Goal: Find specific page/section: Find specific page/section

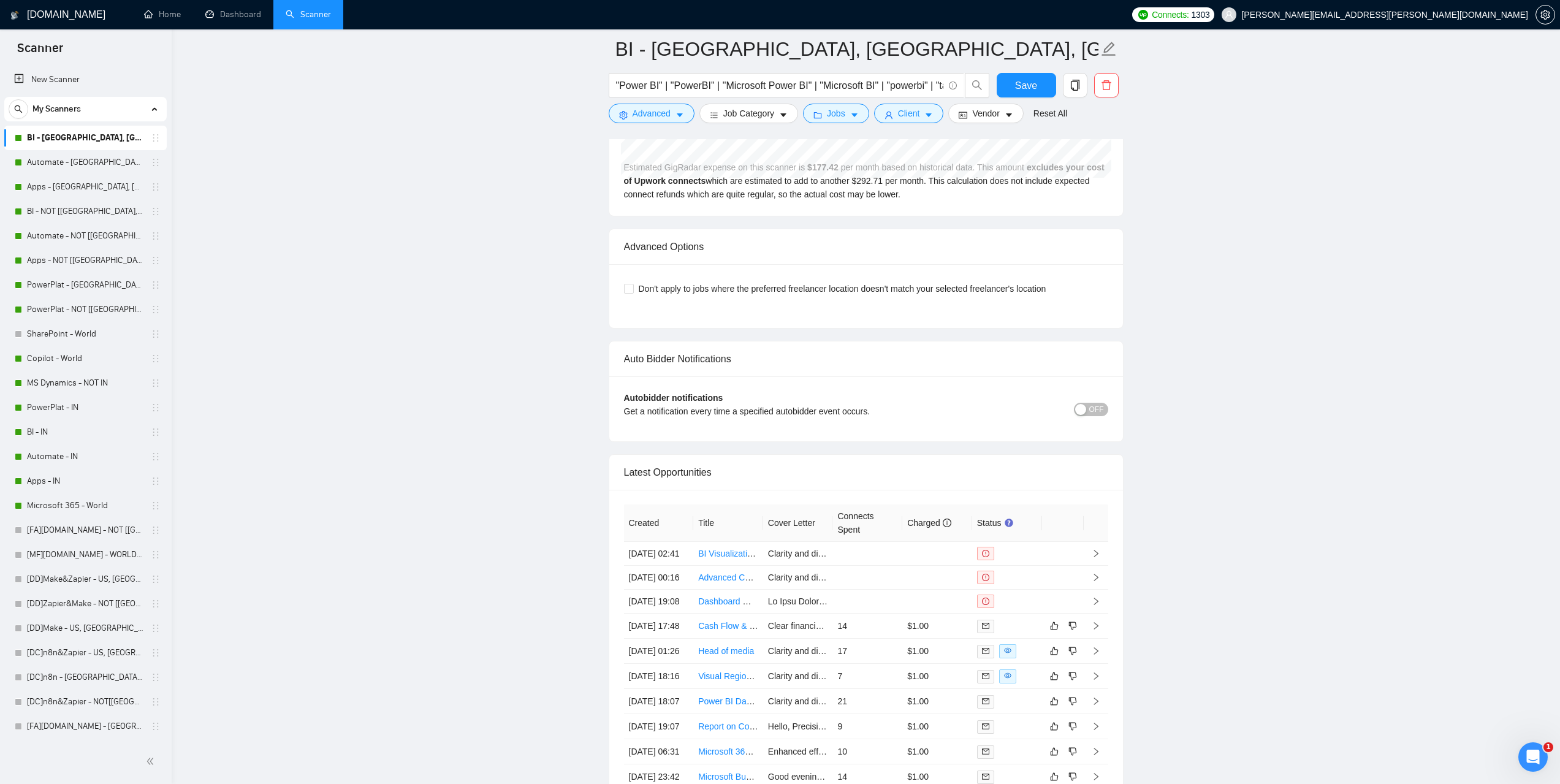
click at [225, 19] on link "Dashboard" at bounding box center [232, 14] width 55 height 11
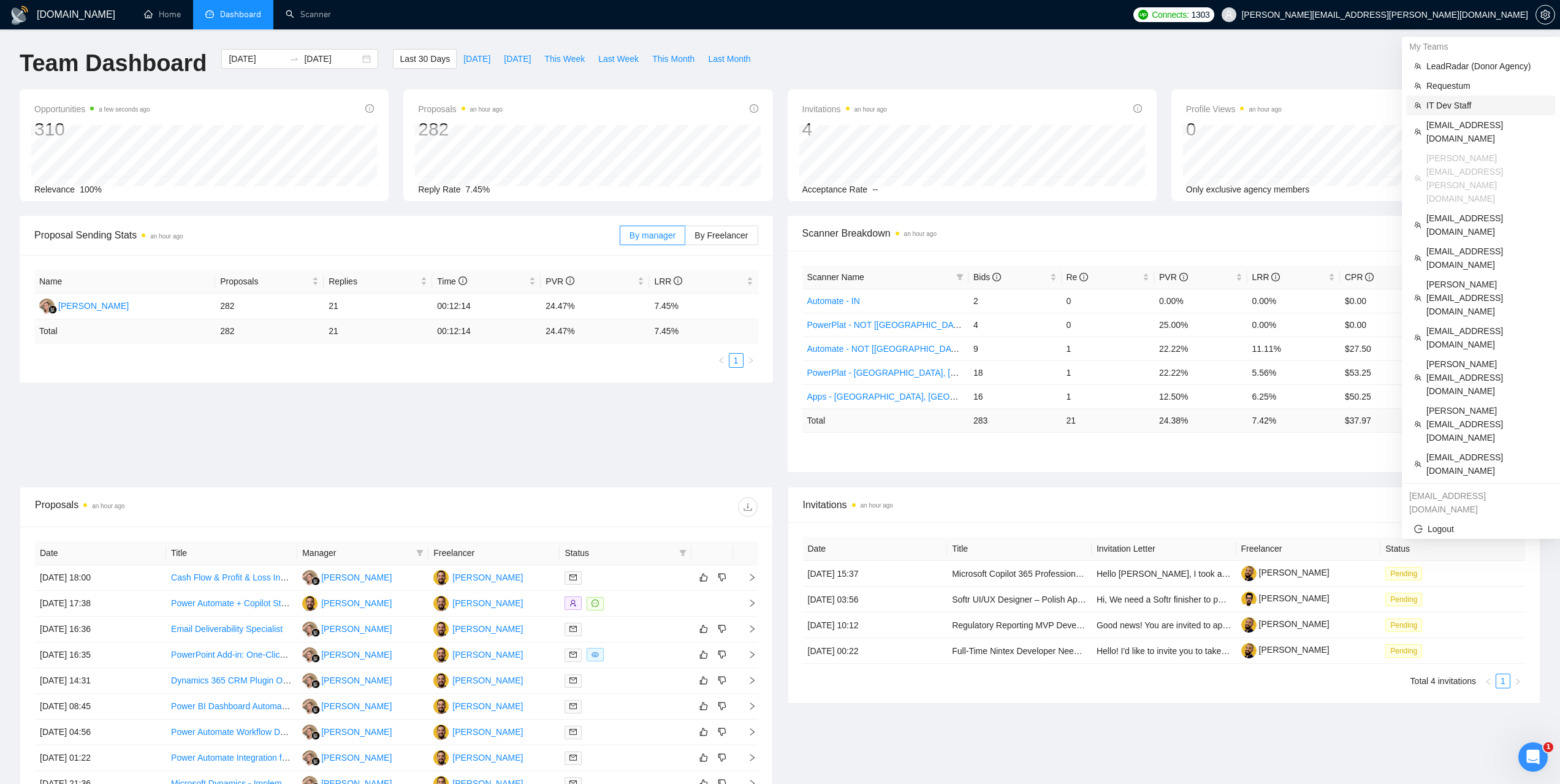
click at [1439, 105] on span "IT Dev Staff" at bounding box center [1487, 106] width 121 height 14
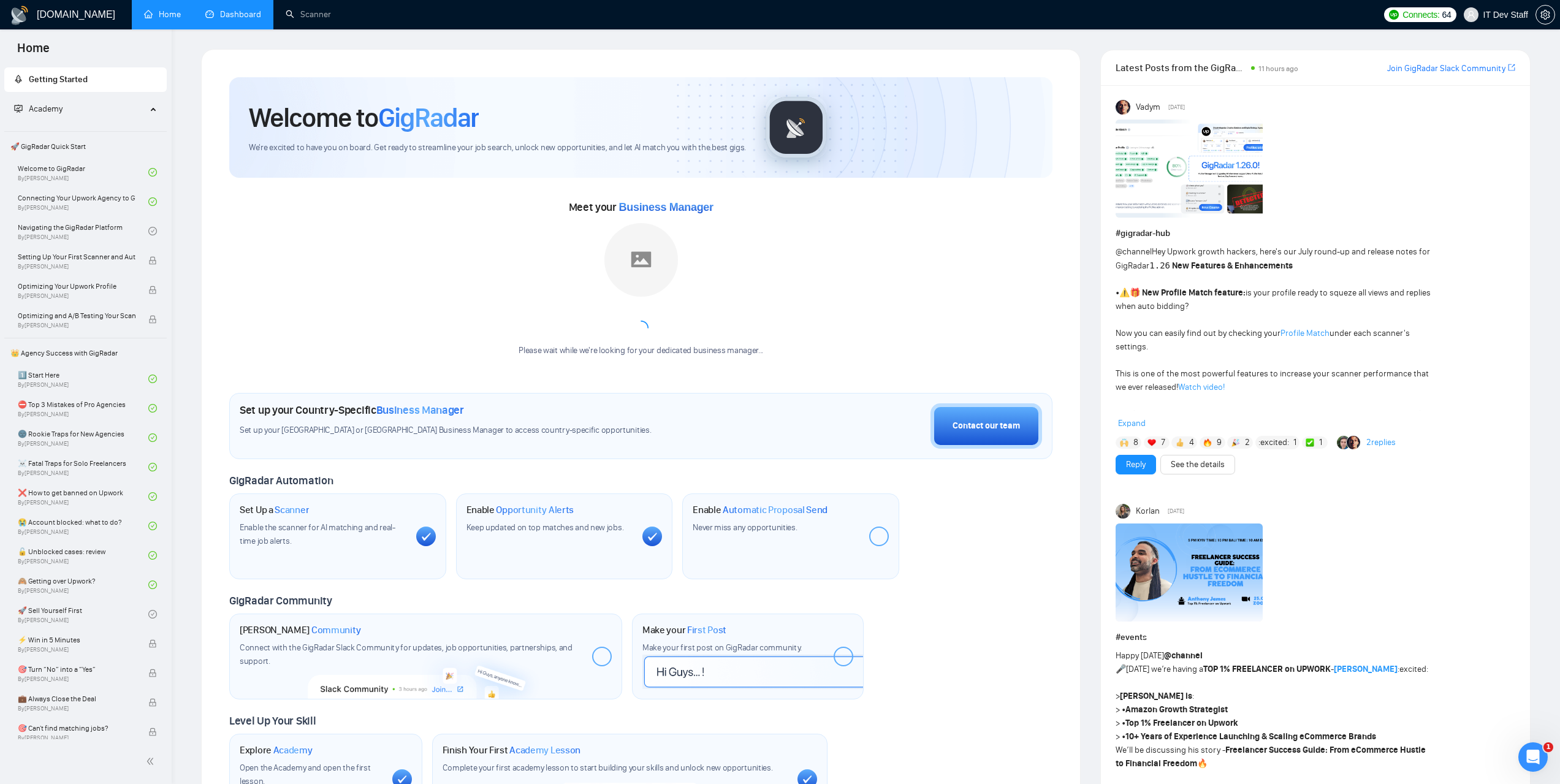
click at [260, 19] on link "Dashboard" at bounding box center [232, 14] width 55 height 11
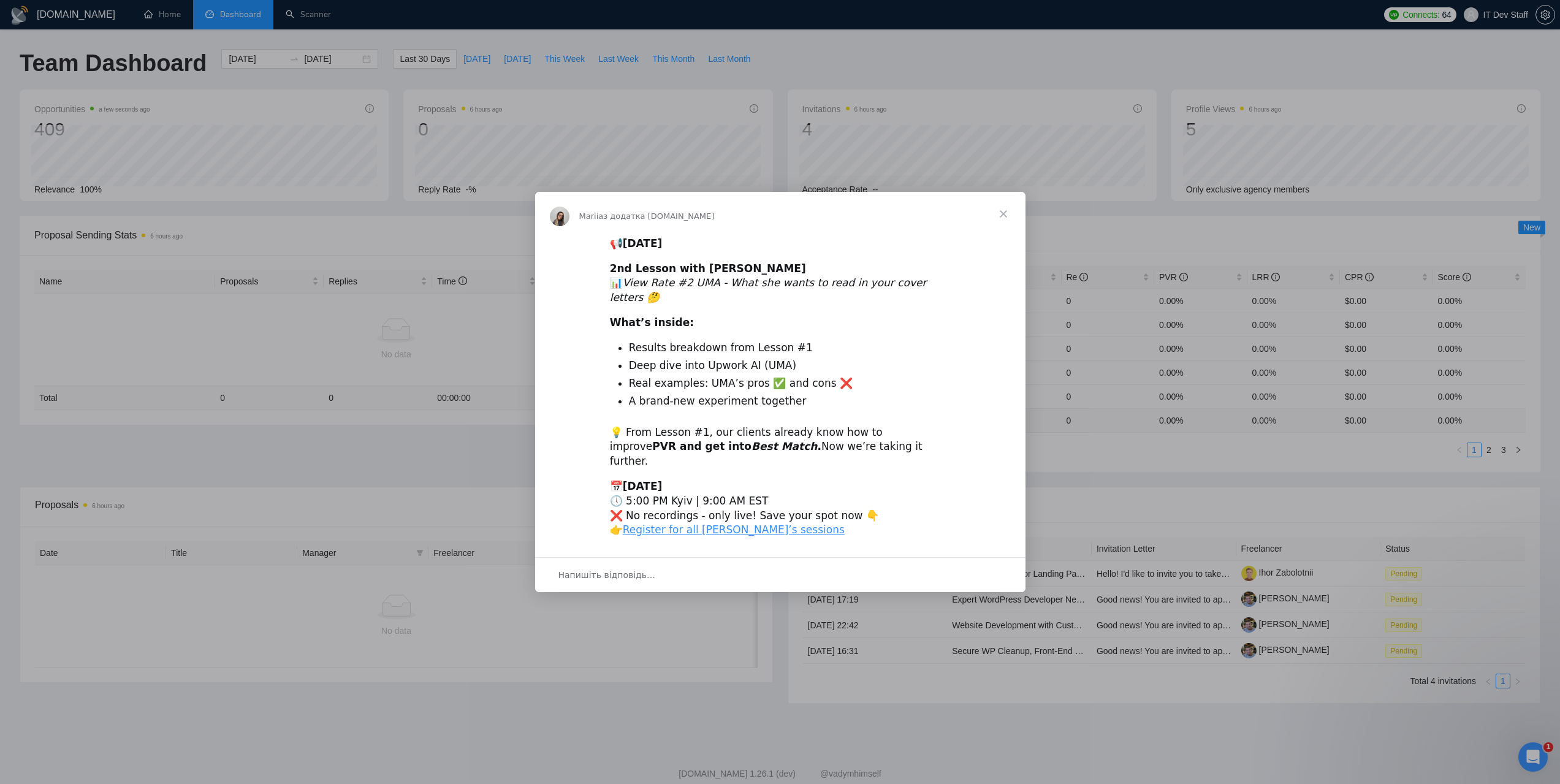
click at [1000, 231] on span "Закрити" at bounding box center [1003, 213] width 44 height 44
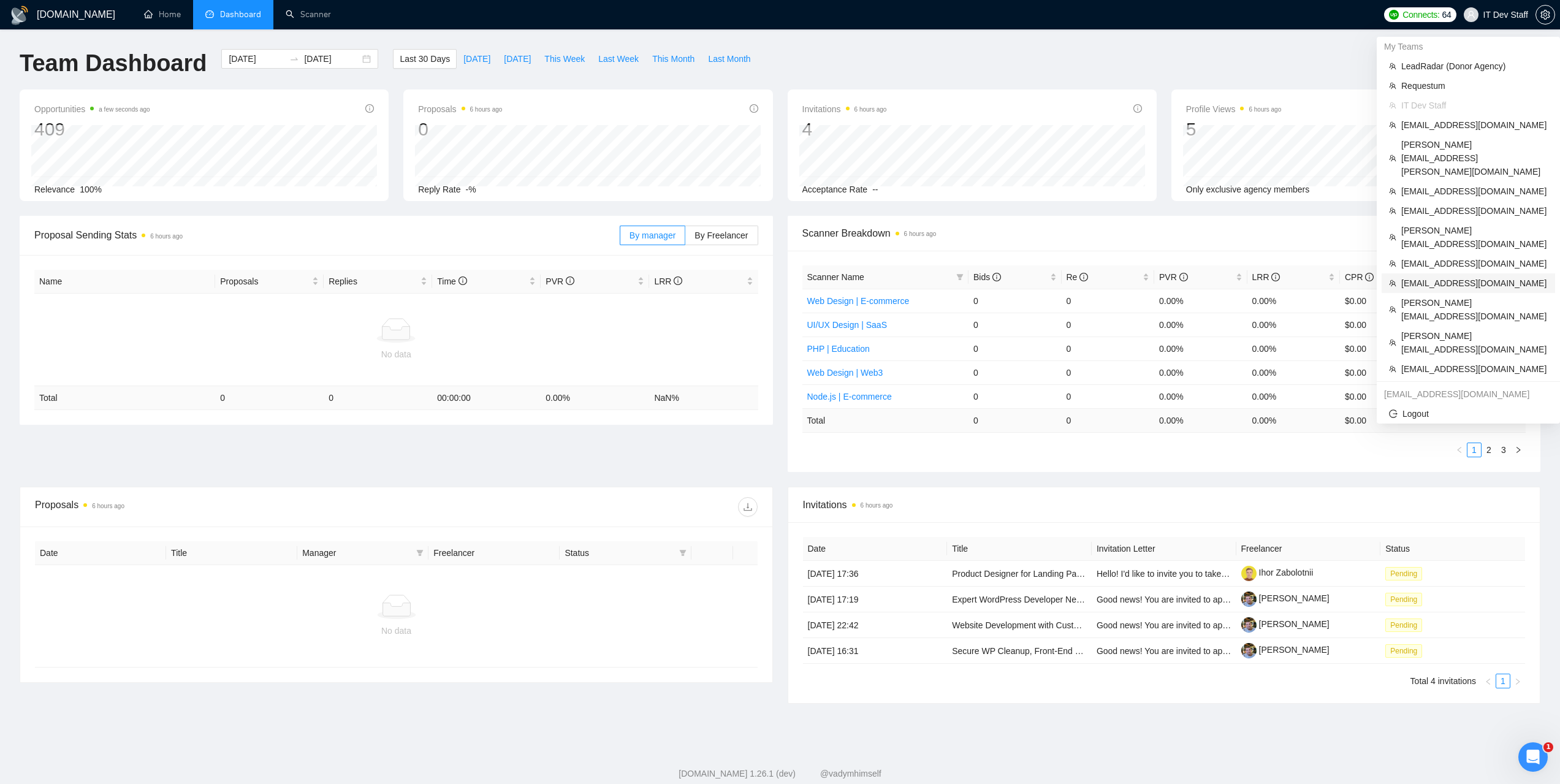
click at [1428, 276] on span "dmitrygoncharenko@gmail.com" at bounding box center [1474, 283] width 147 height 14
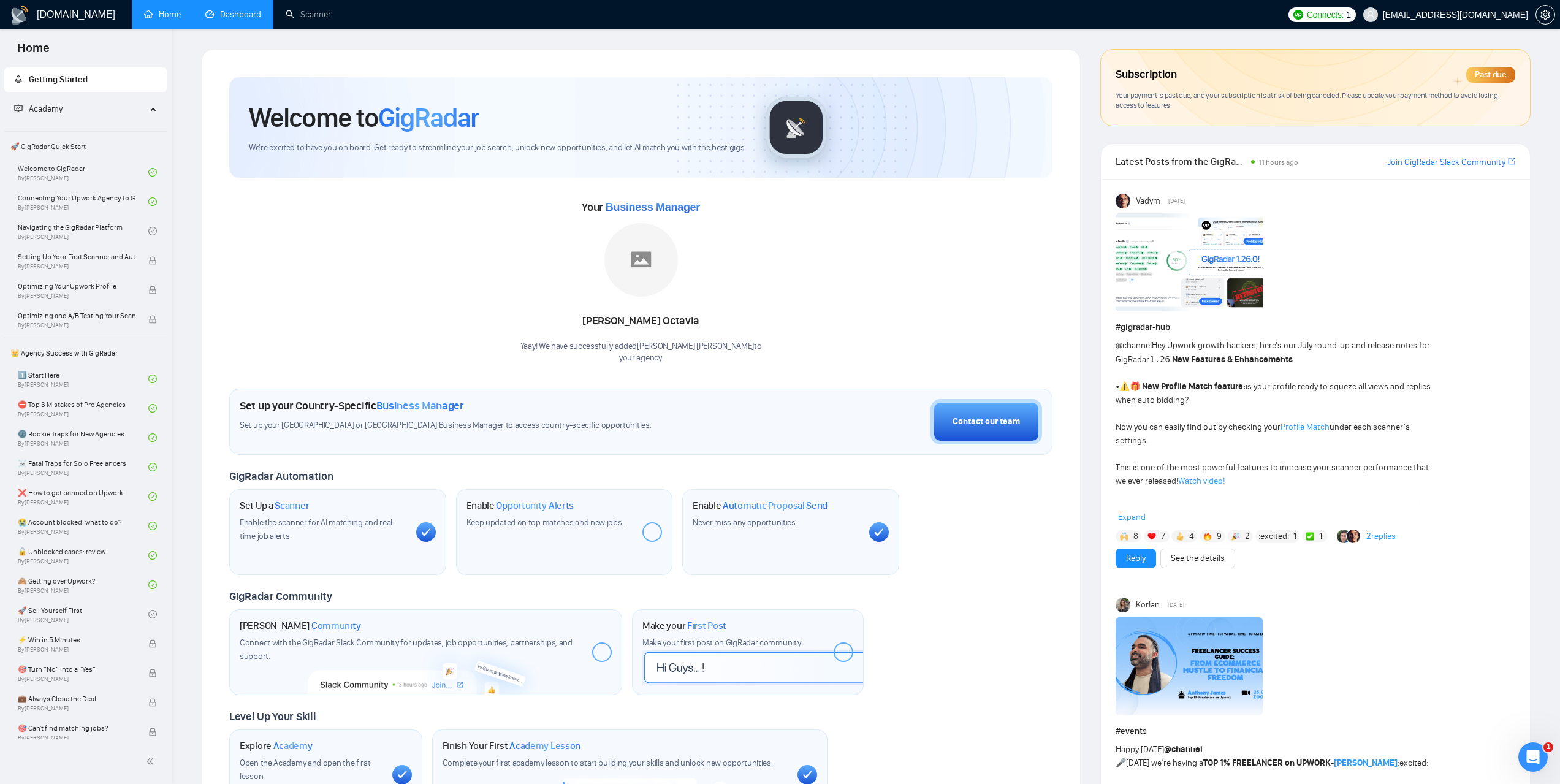
click at [227, 14] on link "Dashboard" at bounding box center [232, 14] width 55 height 11
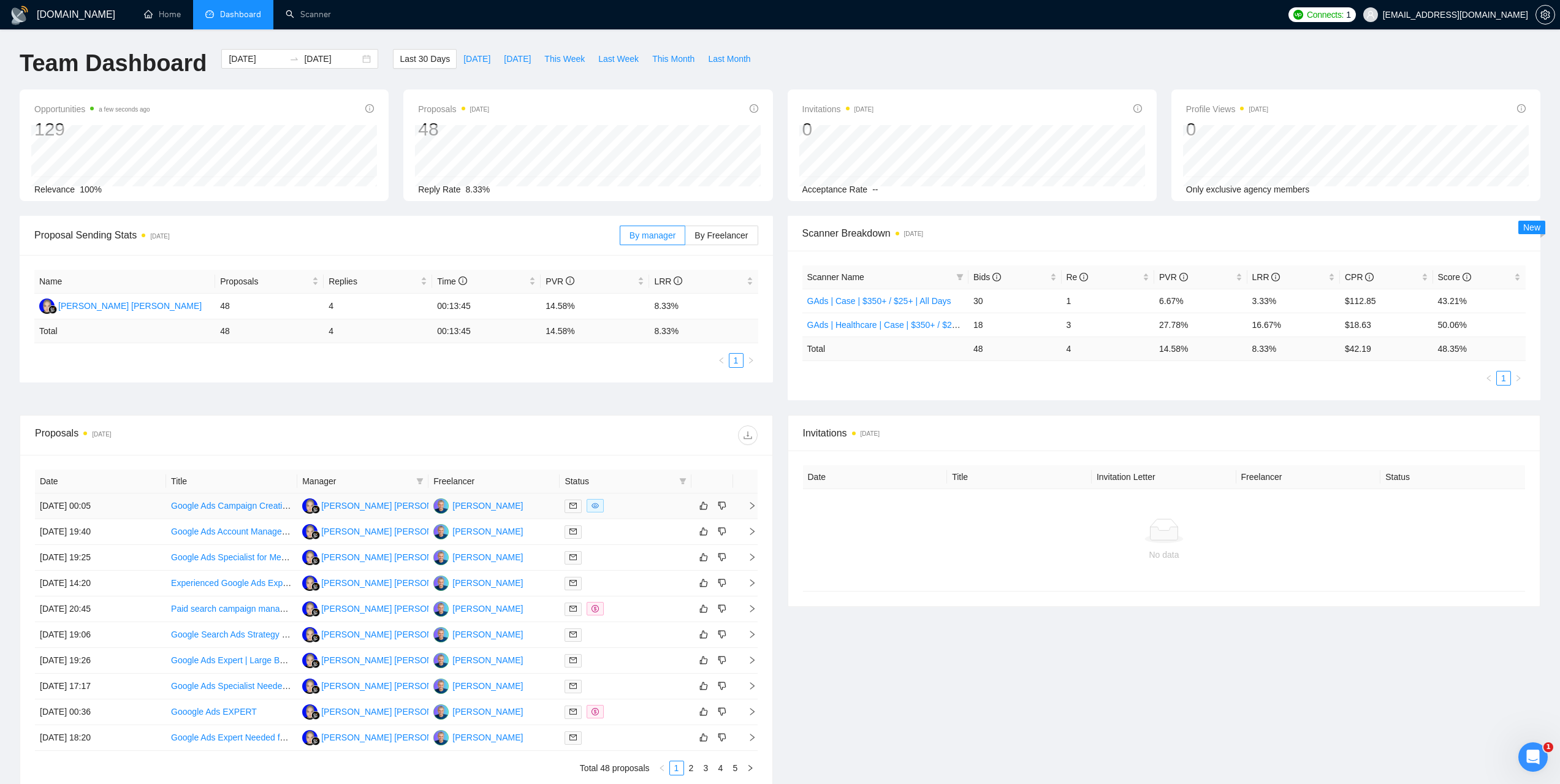
click at [95, 502] on td "[DATE] 00:05" at bounding box center [100, 506] width 131 height 25
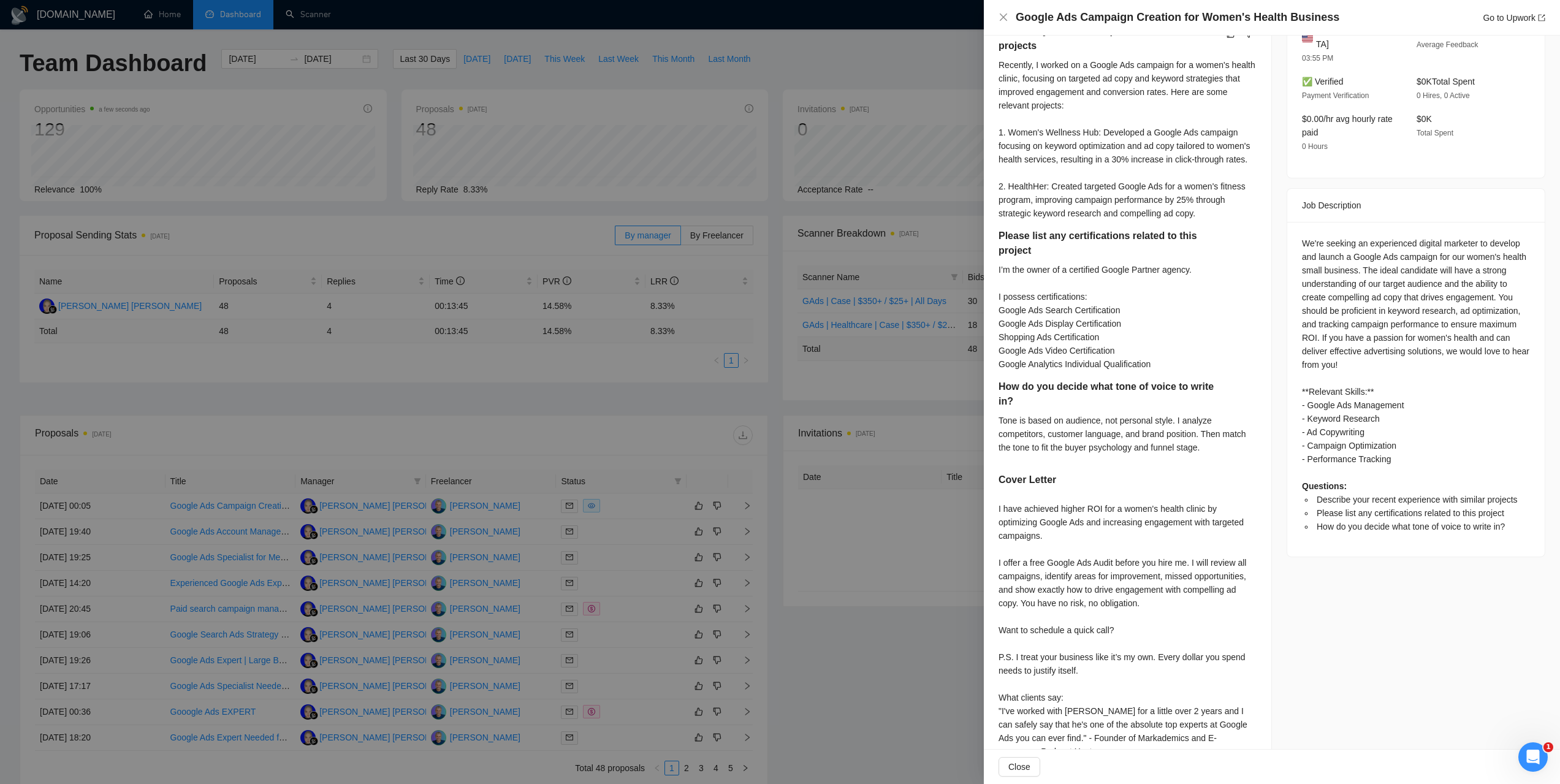
scroll to position [389, 0]
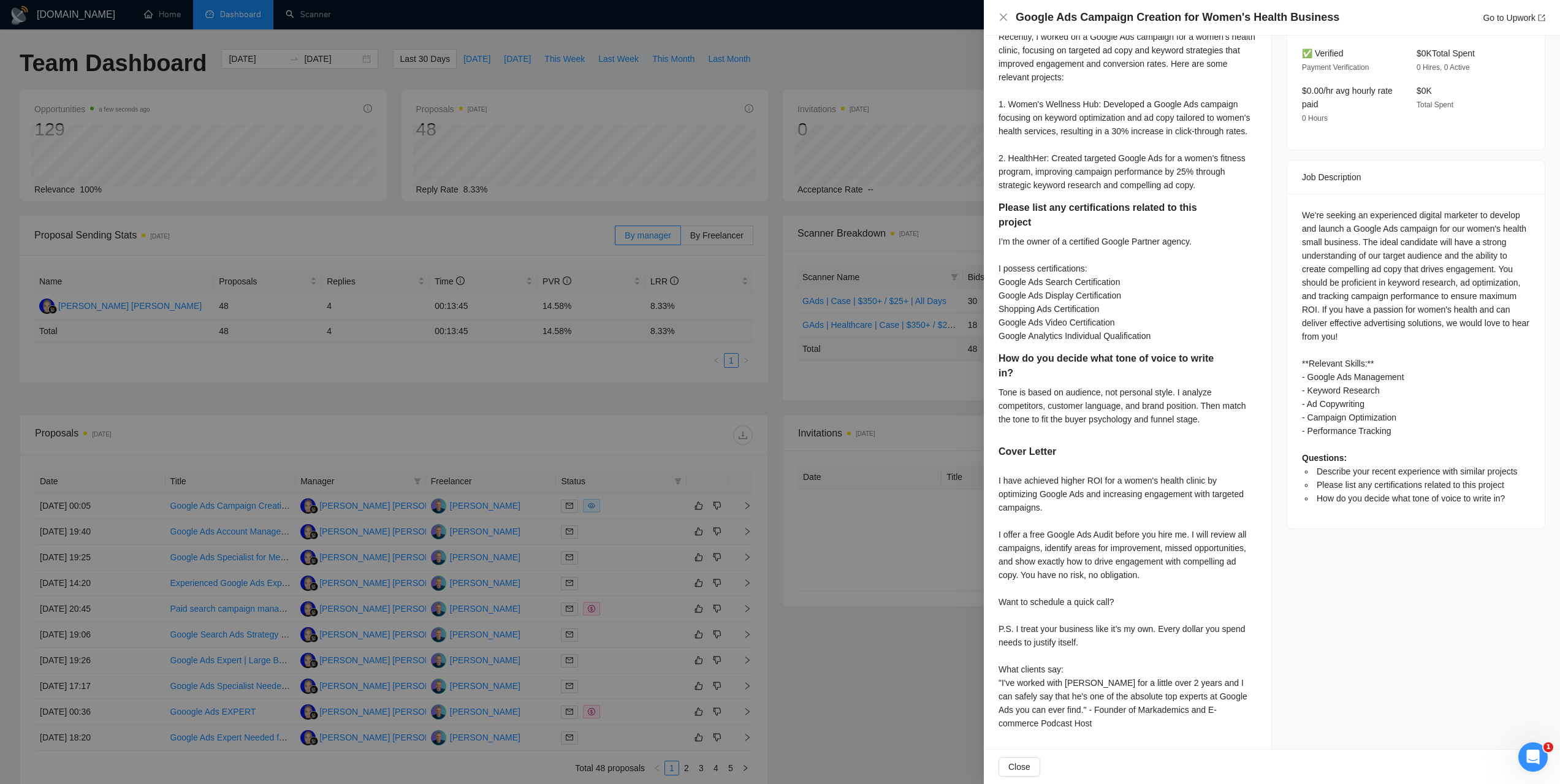
click at [698, 398] on div at bounding box center [780, 392] width 1560 height 784
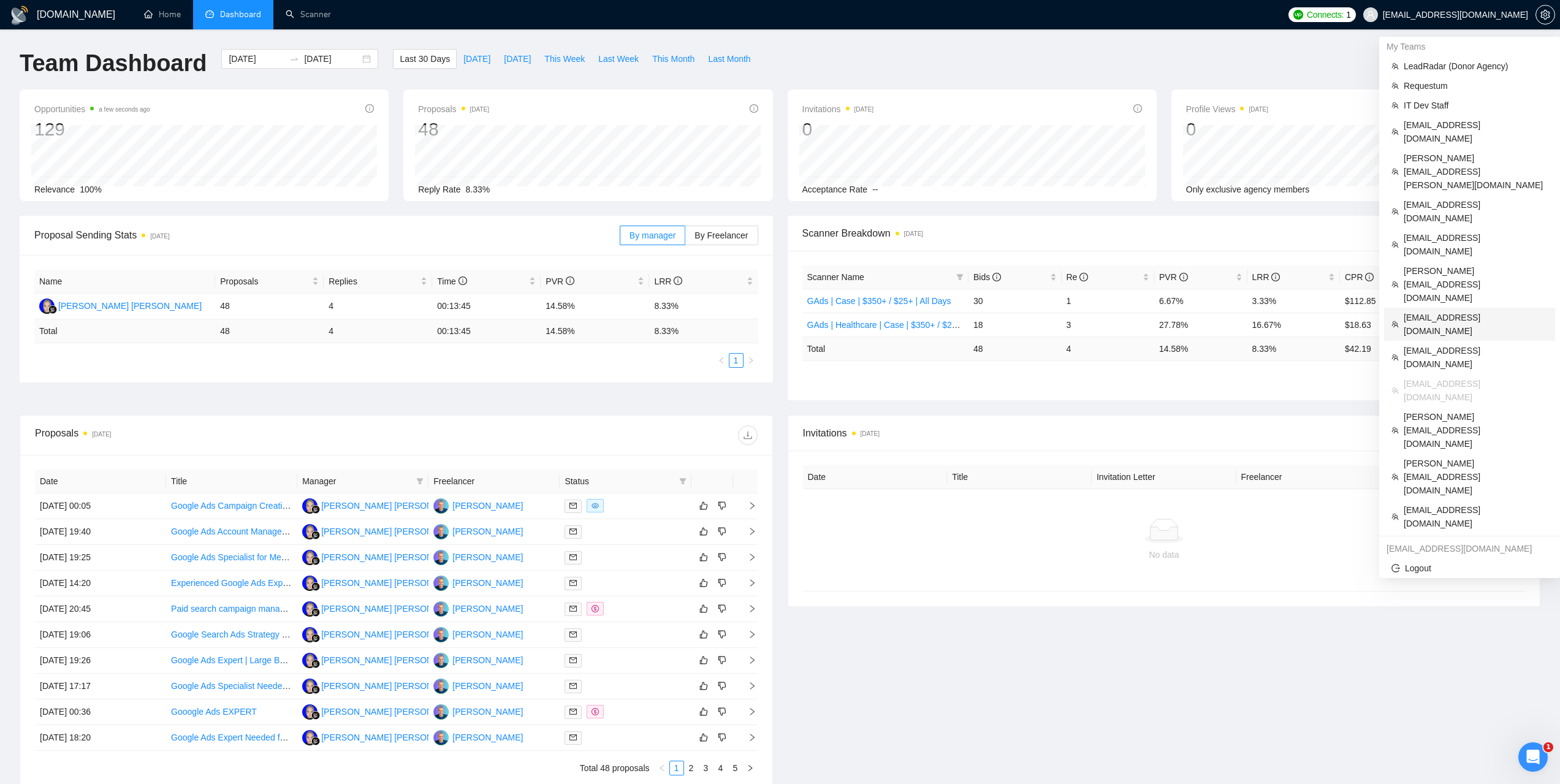
click at [1421, 311] on span "[EMAIL_ADDRESS][DOMAIN_NAME]" at bounding box center [1475, 324] width 144 height 27
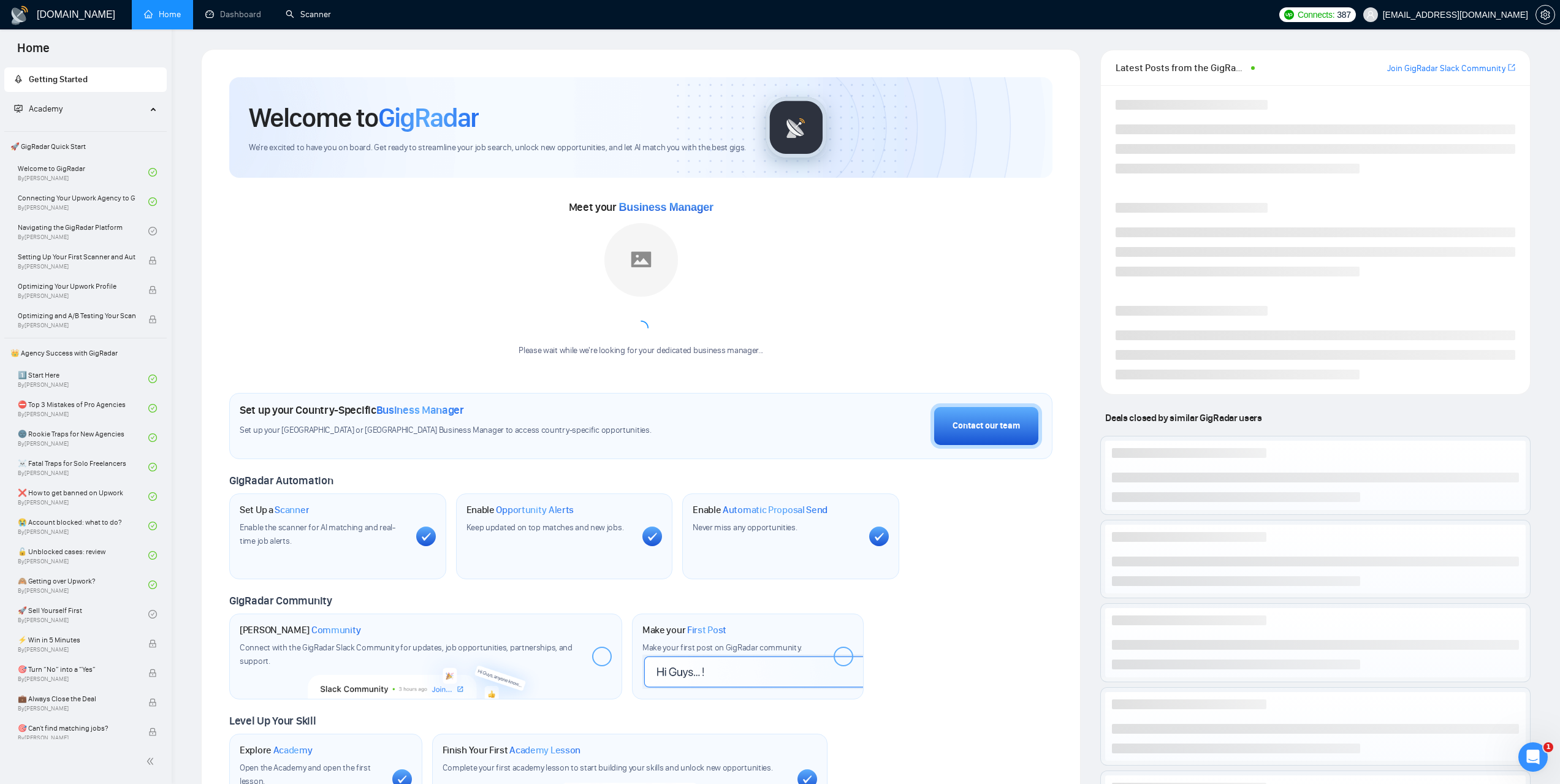
click at [344, 24] on ul "Home Dashboard Scanner" at bounding box center [700, 15] width 1145 height 29
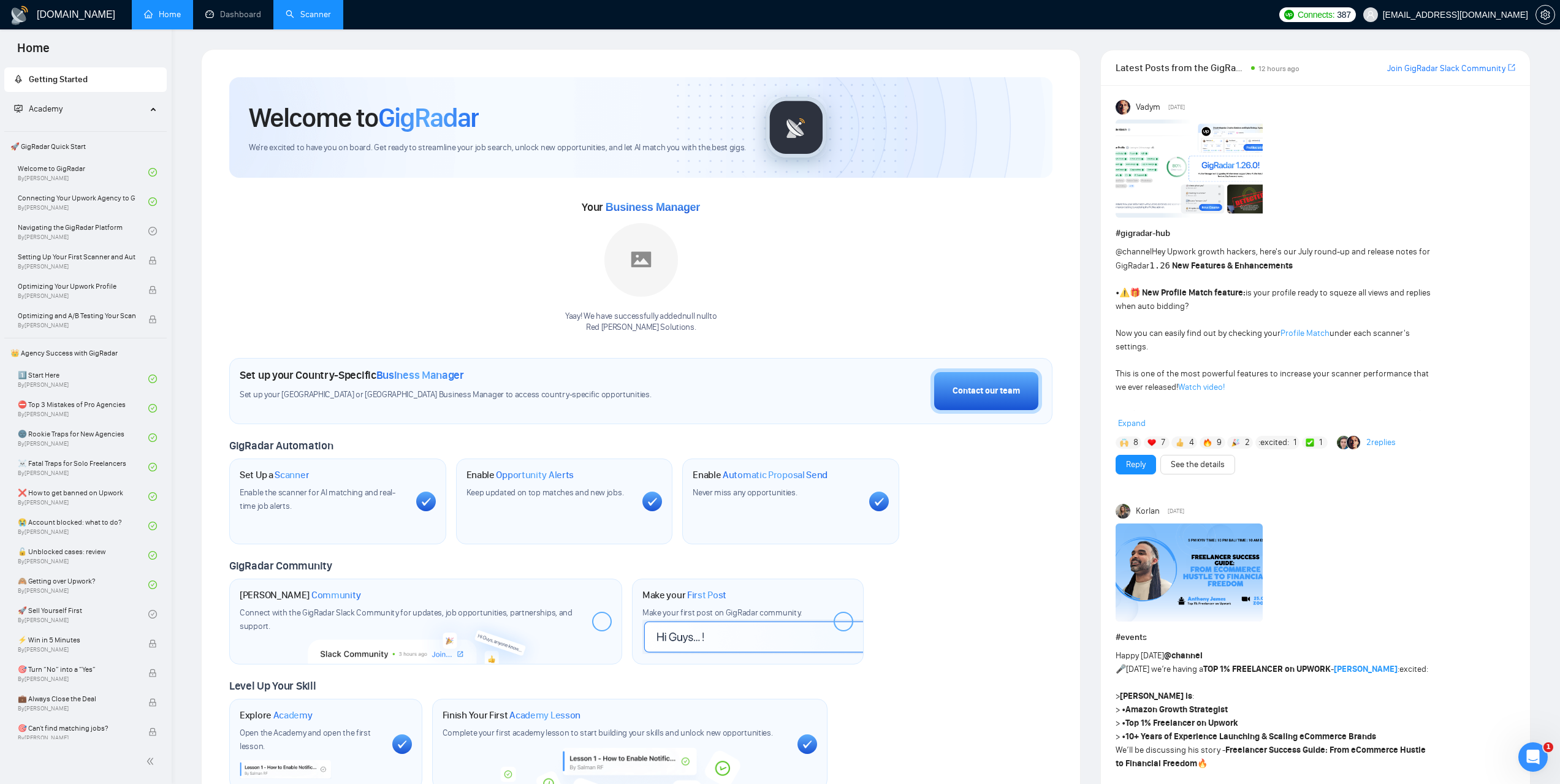
click at [331, 19] on link "Scanner" at bounding box center [308, 14] width 46 height 11
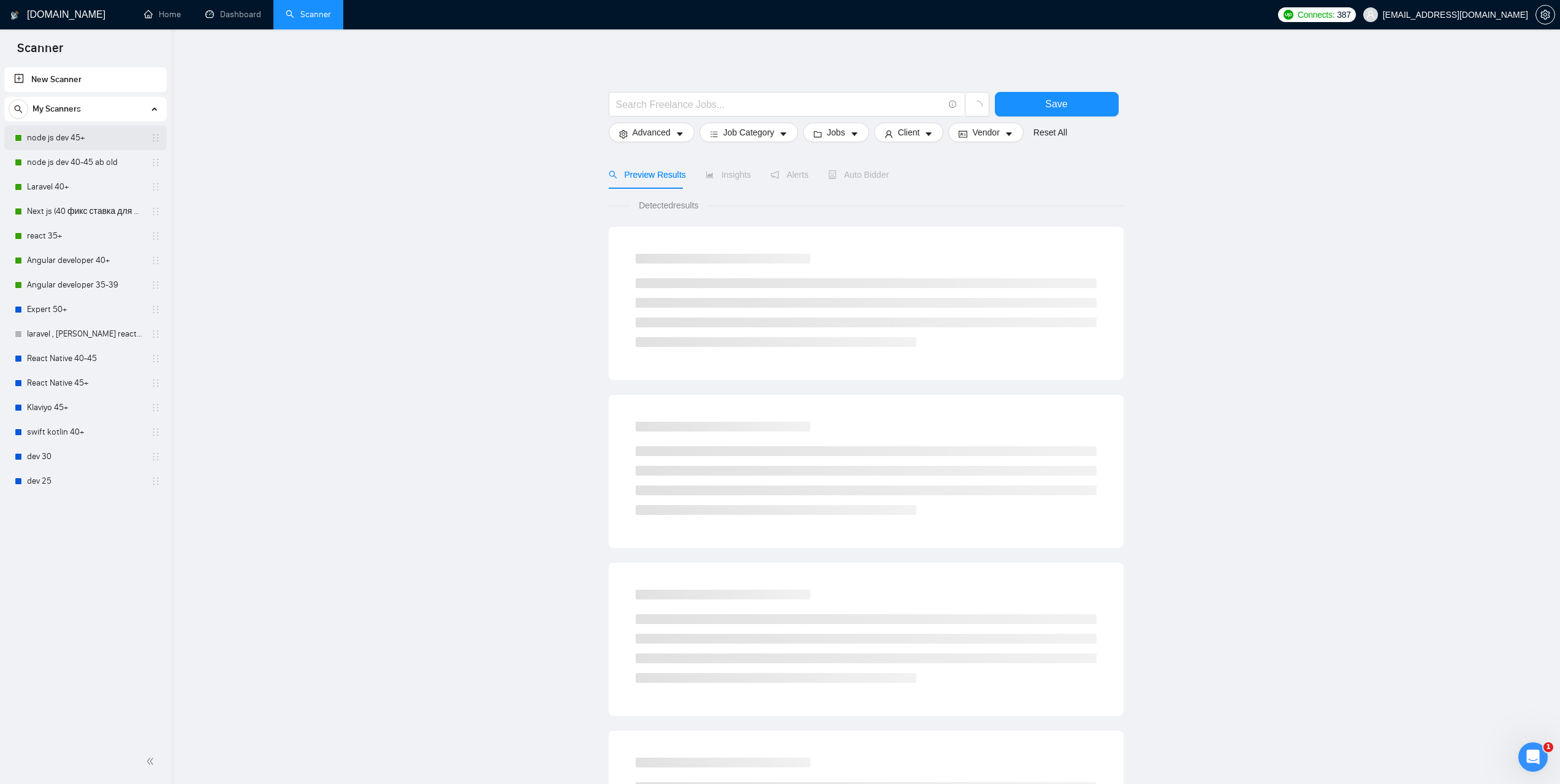
click at [71, 141] on link "node js dev 45+" at bounding box center [86, 137] width 117 height 24
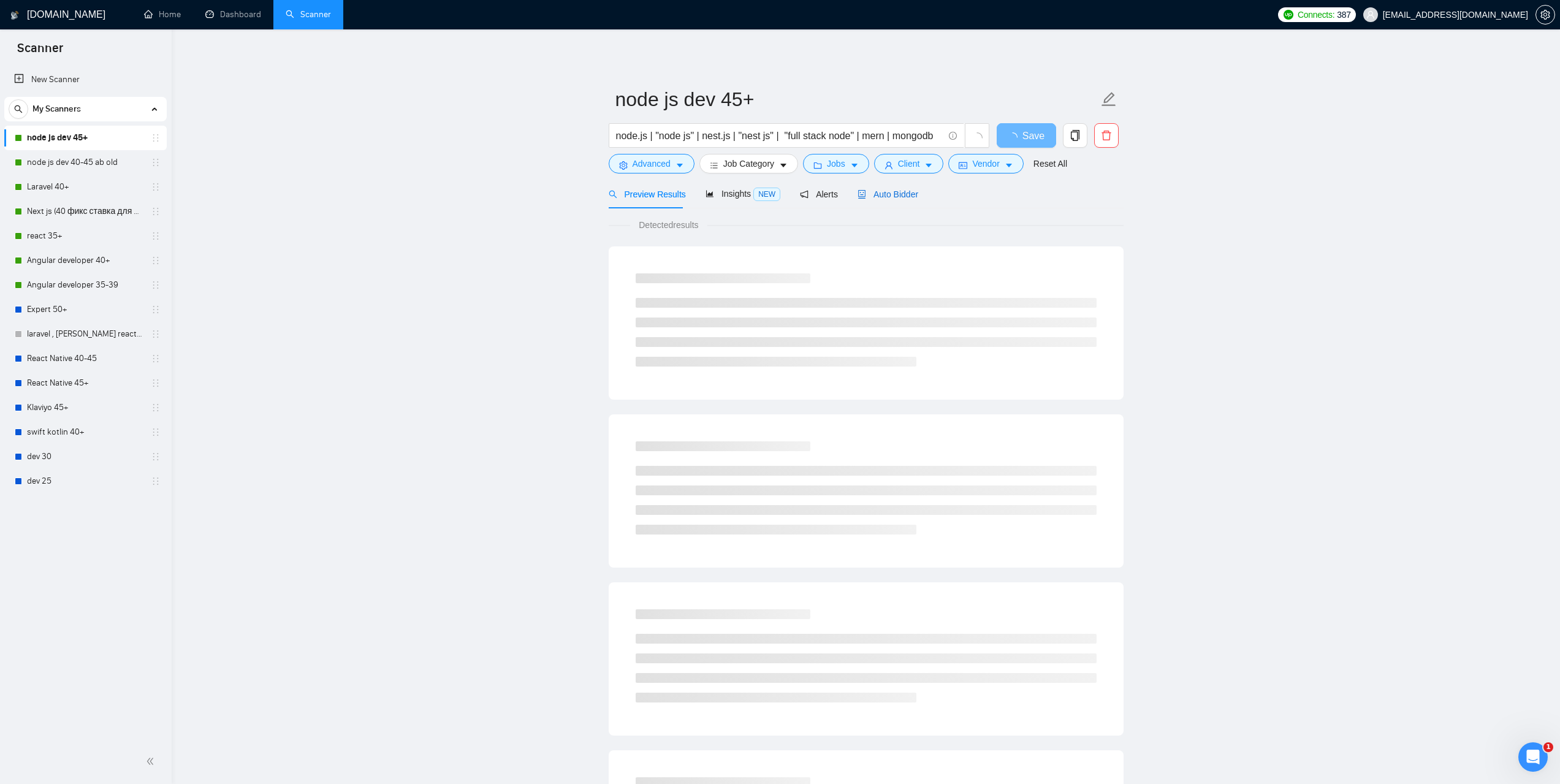
click at [904, 194] on span "Auto Bidder" at bounding box center [887, 194] width 60 height 10
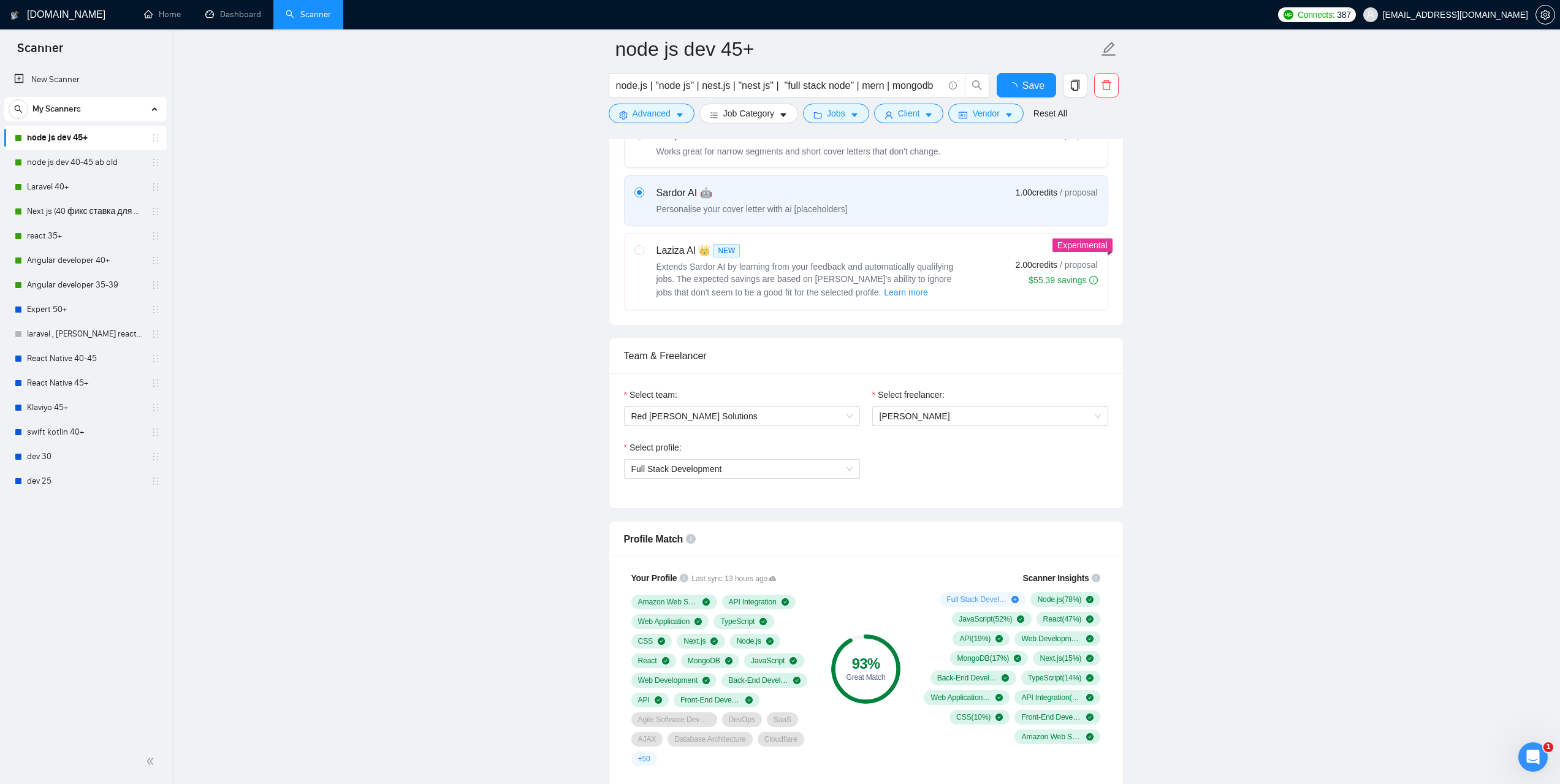
scroll to position [491, 0]
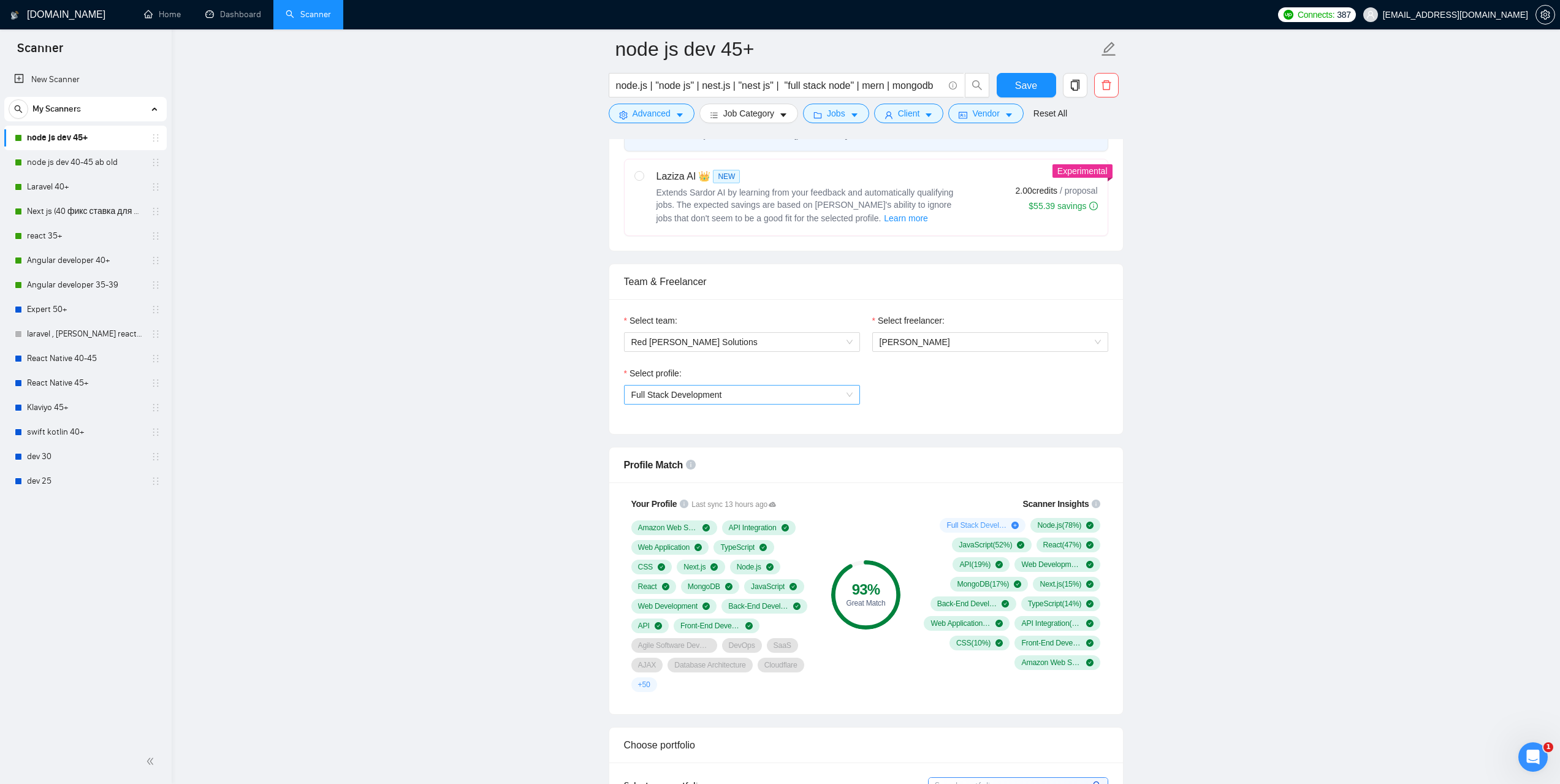
click at [850, 393] on span "Full Stack Development" at bounding box center [743, 394] width 222 height 18
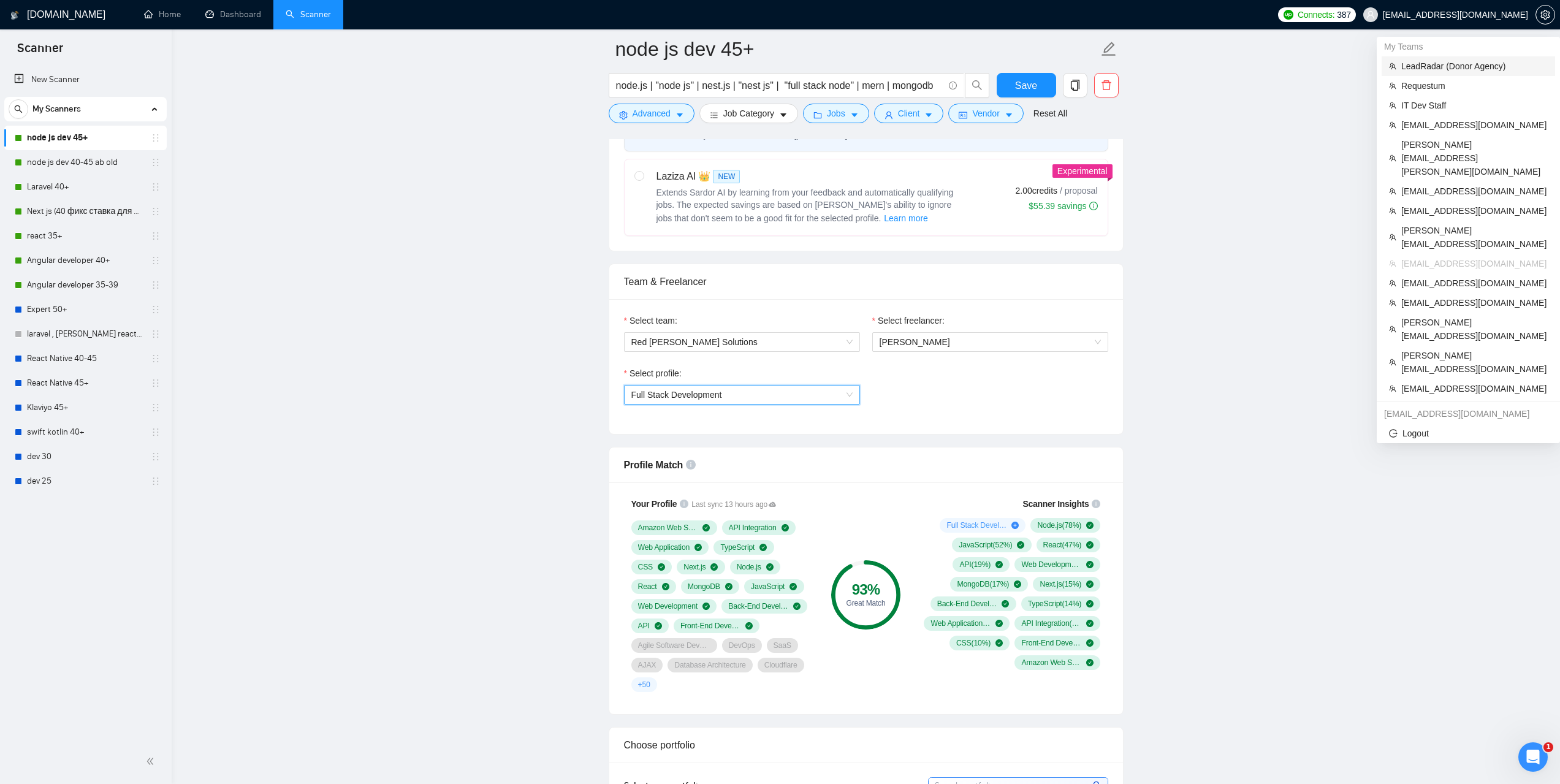
click at [1439, 67] on span "LeadRadar (Donor Agency)" at bounding box center [1474, 66] width 147 height 14
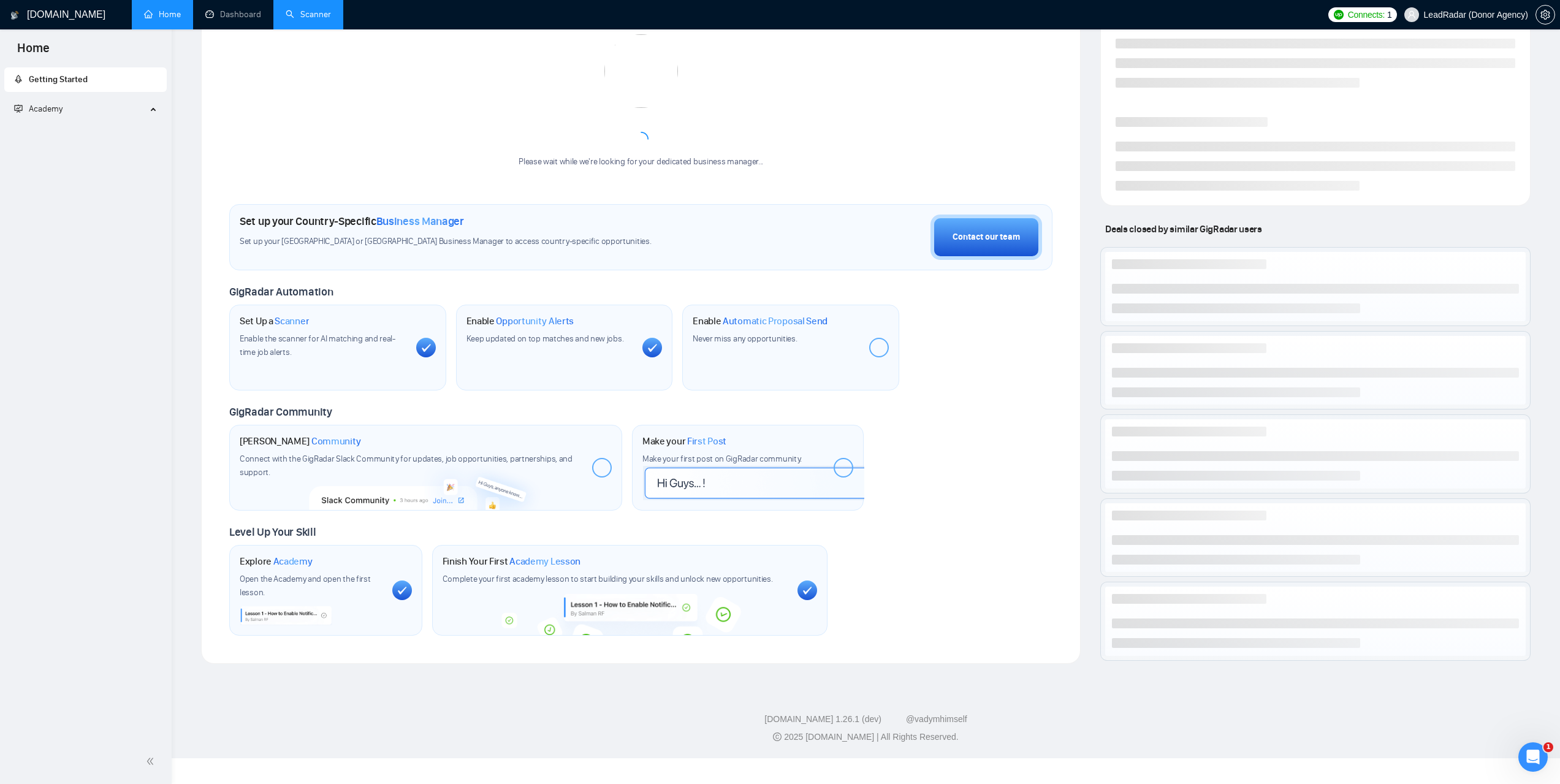
scroll to position [85, 0]
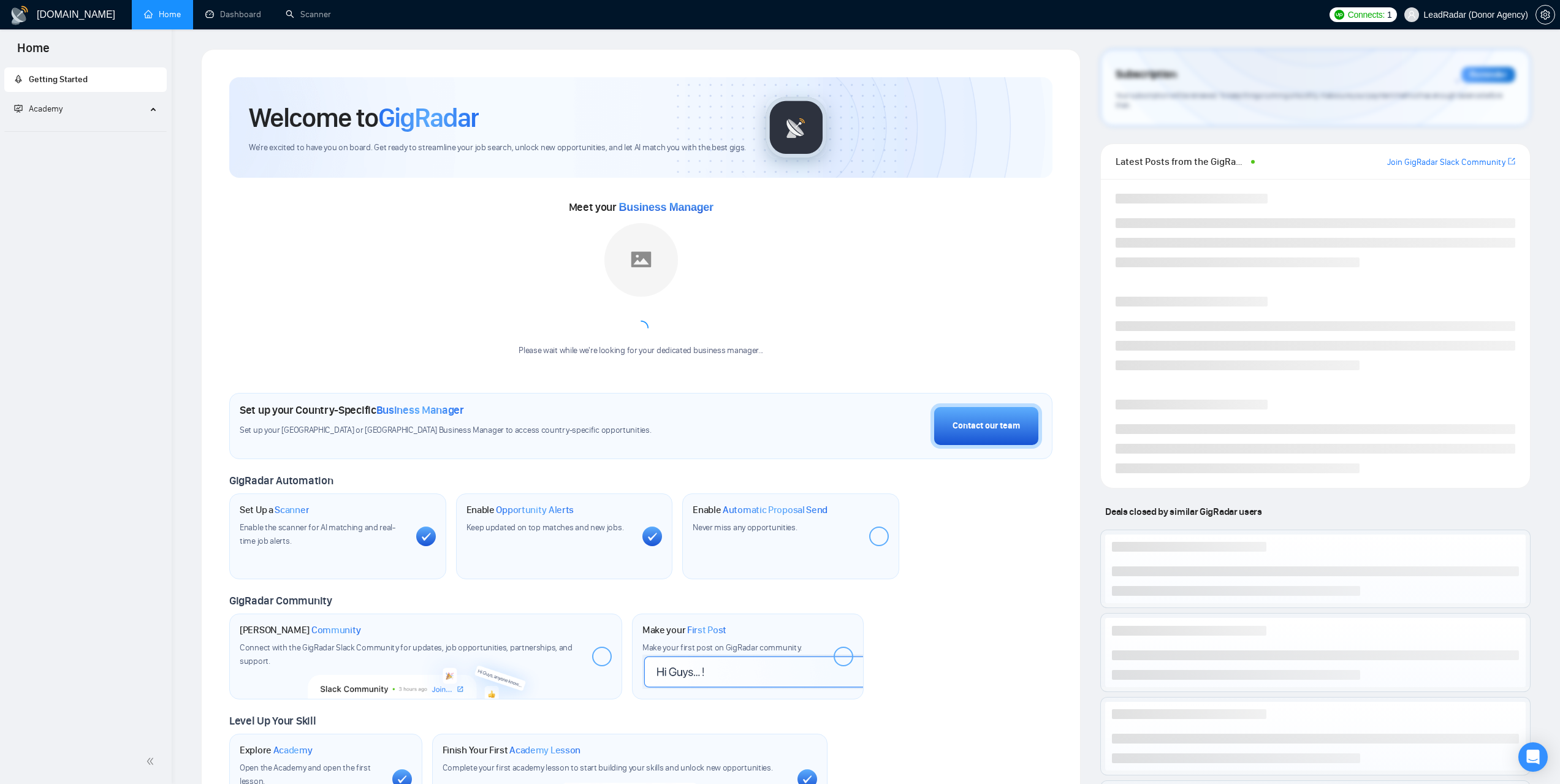
scroll to position [85, 0]
